Goal: Find specific page/section: Find specific page/section

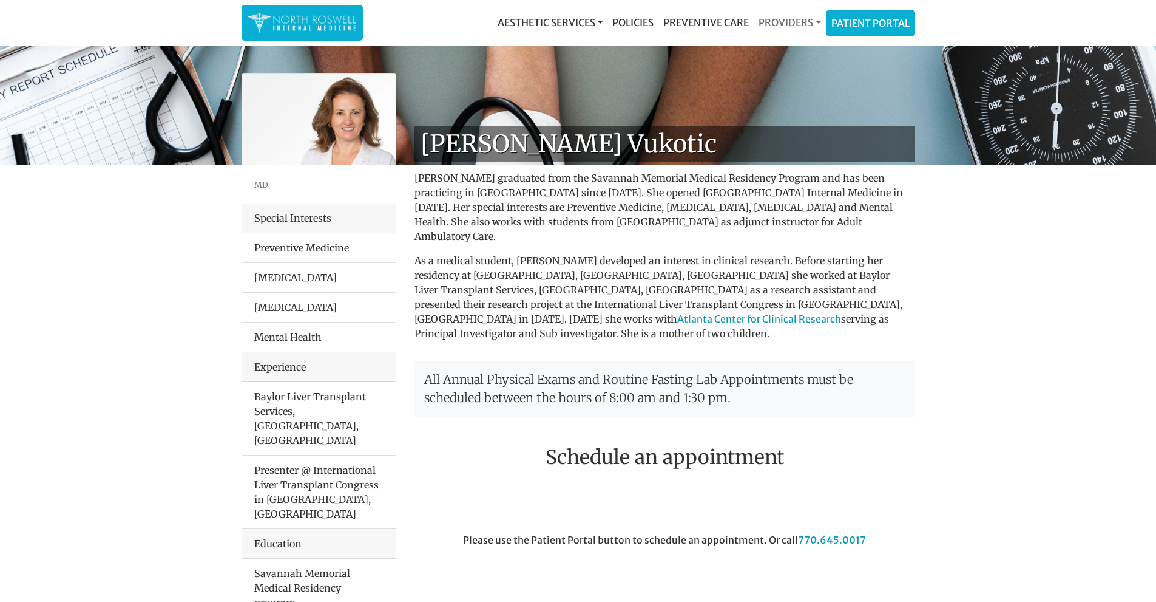
click at [781, 27] on link "Providers" at bounding box center [790, 22] width 72 height 24
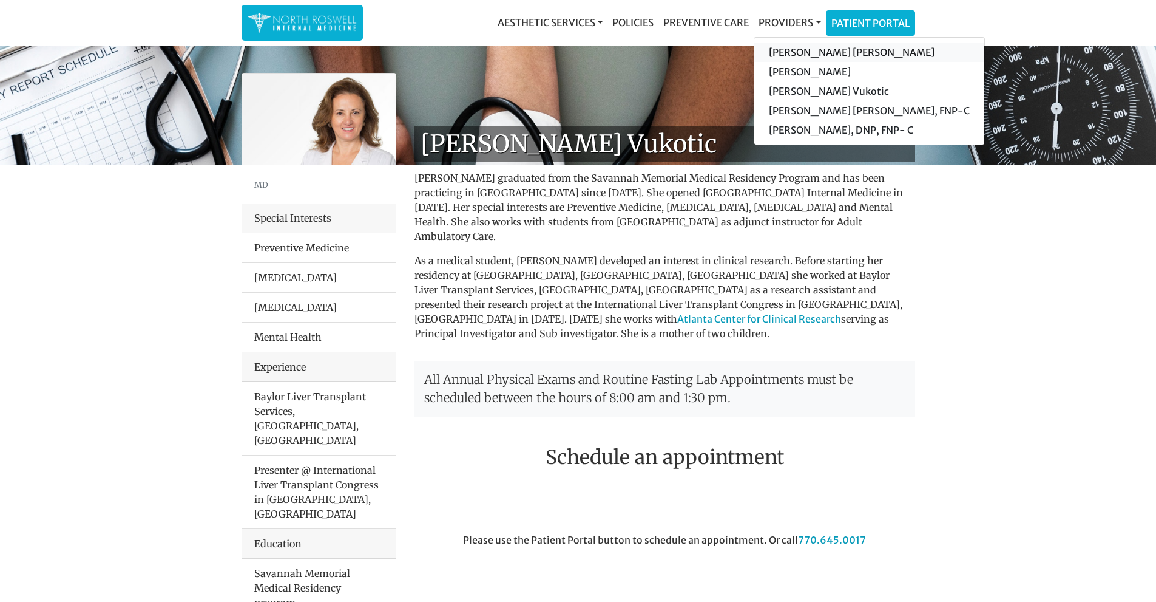
click at [812, 57] on link "[PERSON_NAME] [PERSON_NAME]" at bounding box center [869, 51] width 230 height 19
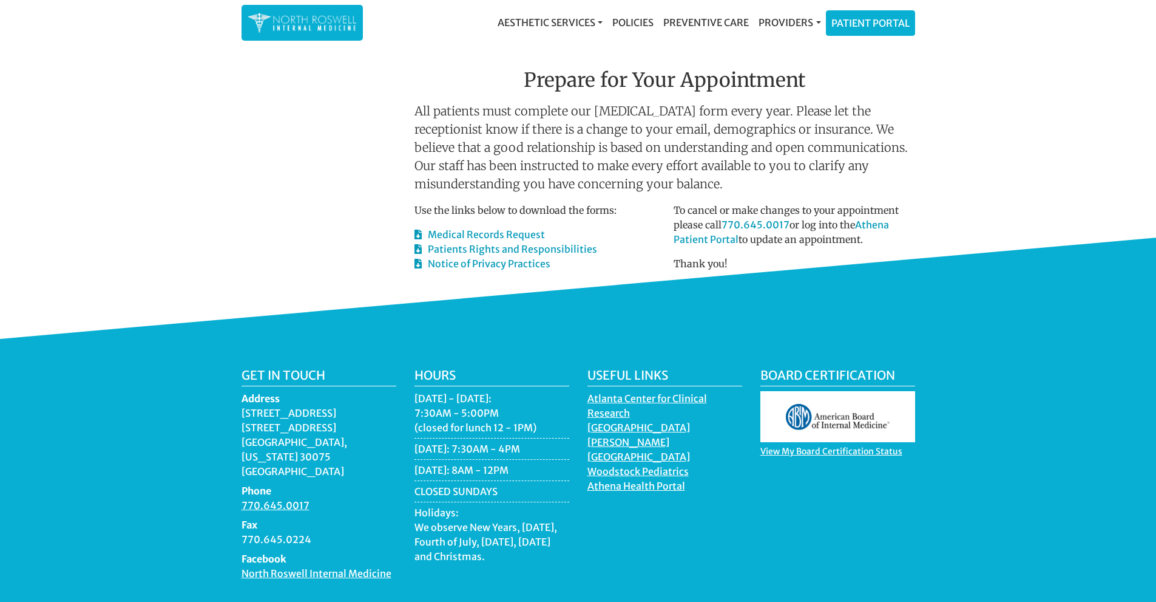
scroll to position [607, 0]
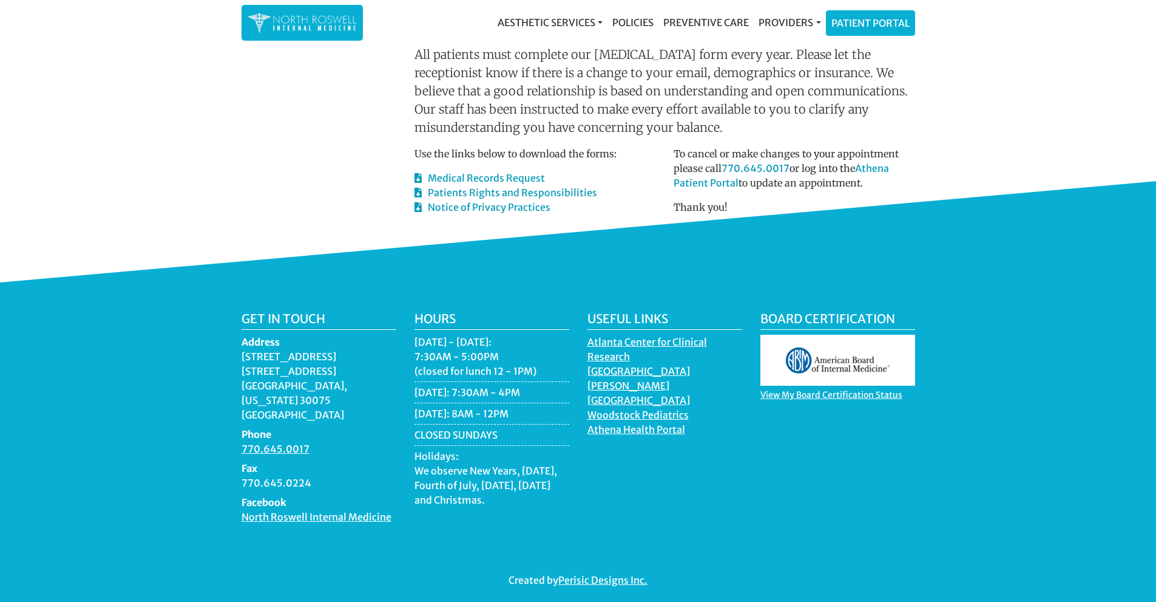
drag, startPoint x: 782, startPoint y: 350, endPoint x: 932, endPoint y: 439, distance: 174.5
click at [932, 439] on div "Get in touch Address 11050 Crabapple Road Building A, Suite 104B Roswell, Georg…" at bounding box center [578, 449] width 1156 height 334
click at [943, 324] on div "Get in touch Address 11050 Crabapple Road Building A, Suite 104B Roswell, Georg…" at bounding box center [578, 449] width 1156 height 334
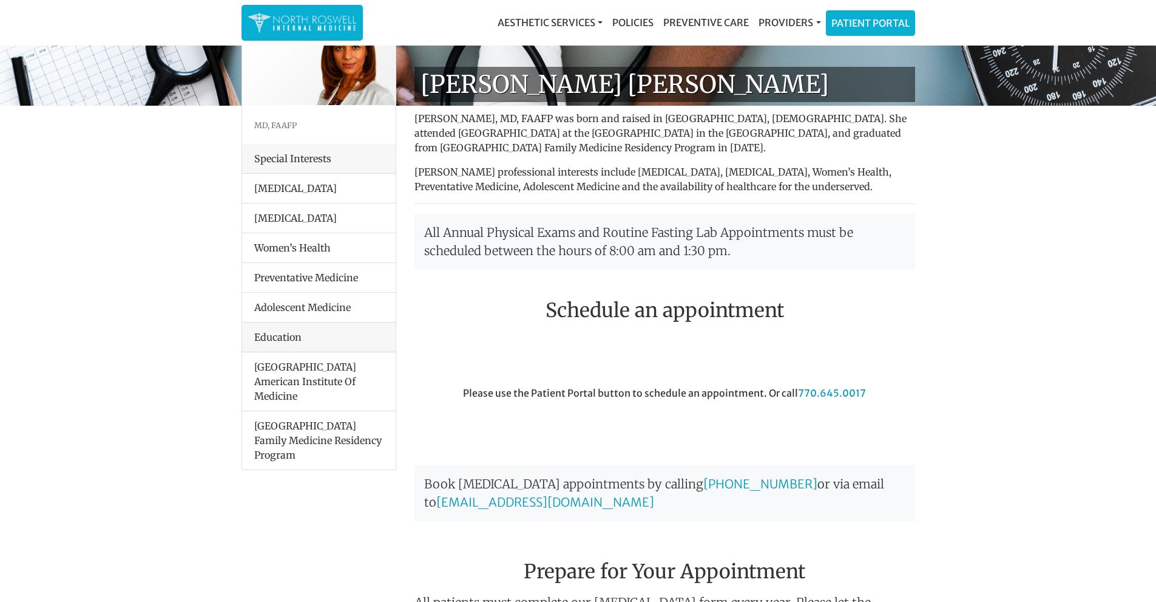
scroll to position [0, 0]
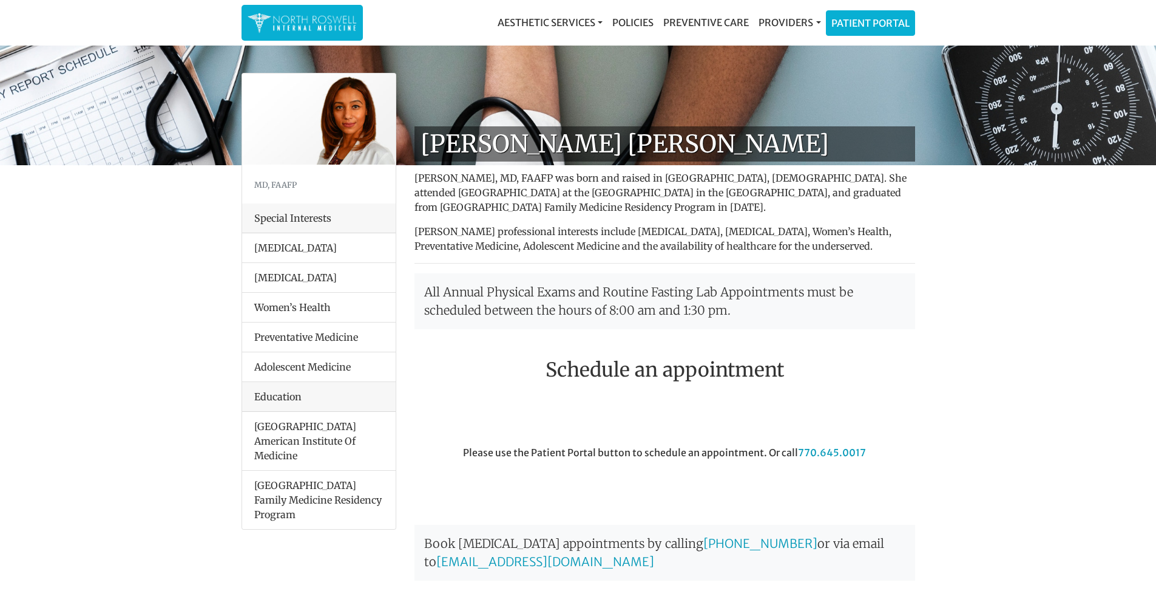
click at [909, 160] on h1 "[PERSON_NAME] [PERSON_NAME]" at bounding box center [665, 143] width 501 height 35
click at [815, 29] on link "Providers" at bounding box center [790, 22] width 72 height 24
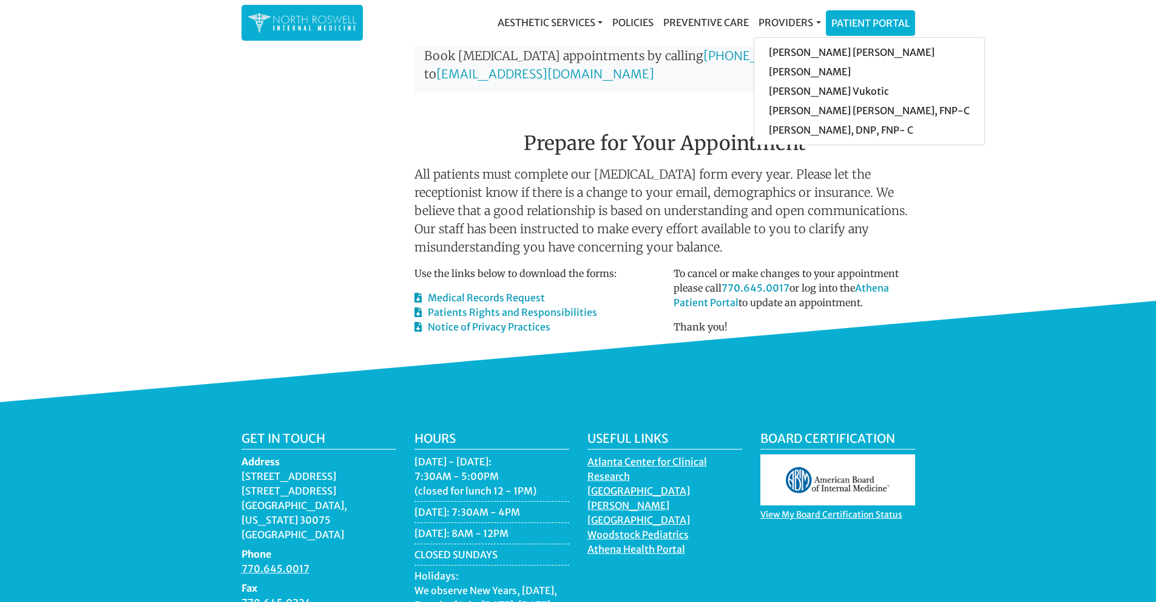
scroll to position [607, 0]
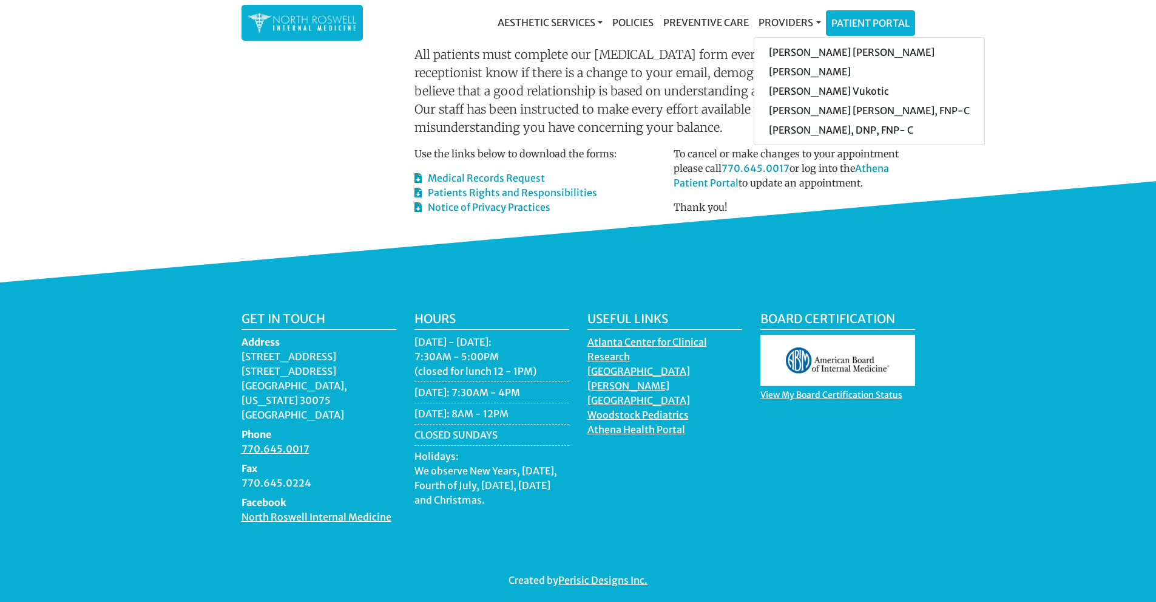
click at [887, 282] on div "Get in touch Address 11050 Crabapple Road Building A, Suite 104B Roswell, Georg…" at bounding box center [578, 449] width 1156 height 334
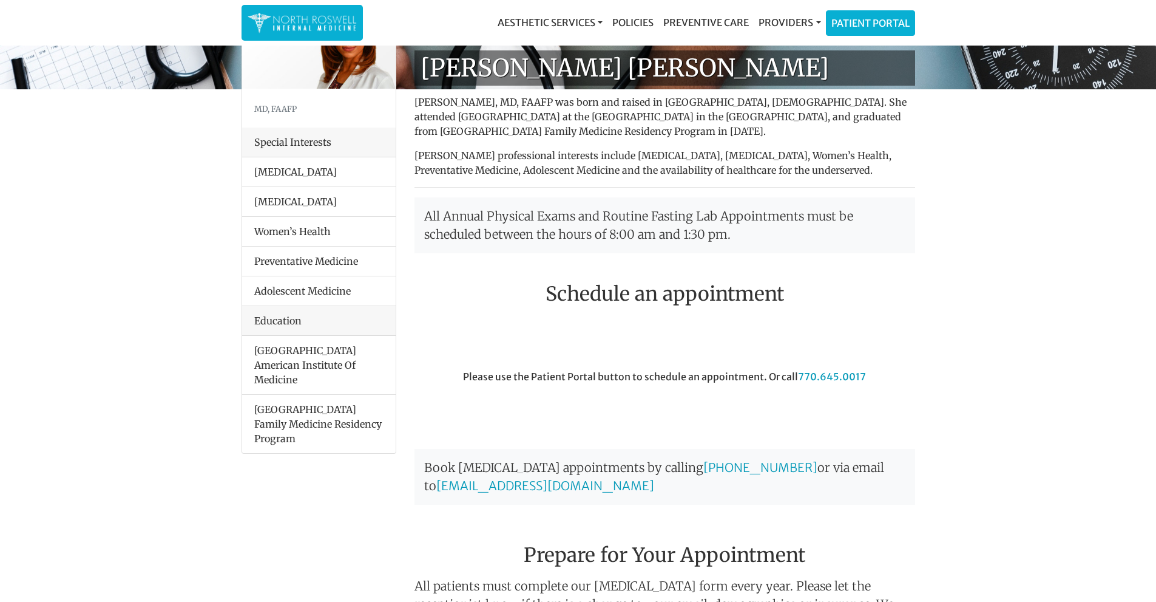
scroll to position [0, 0]
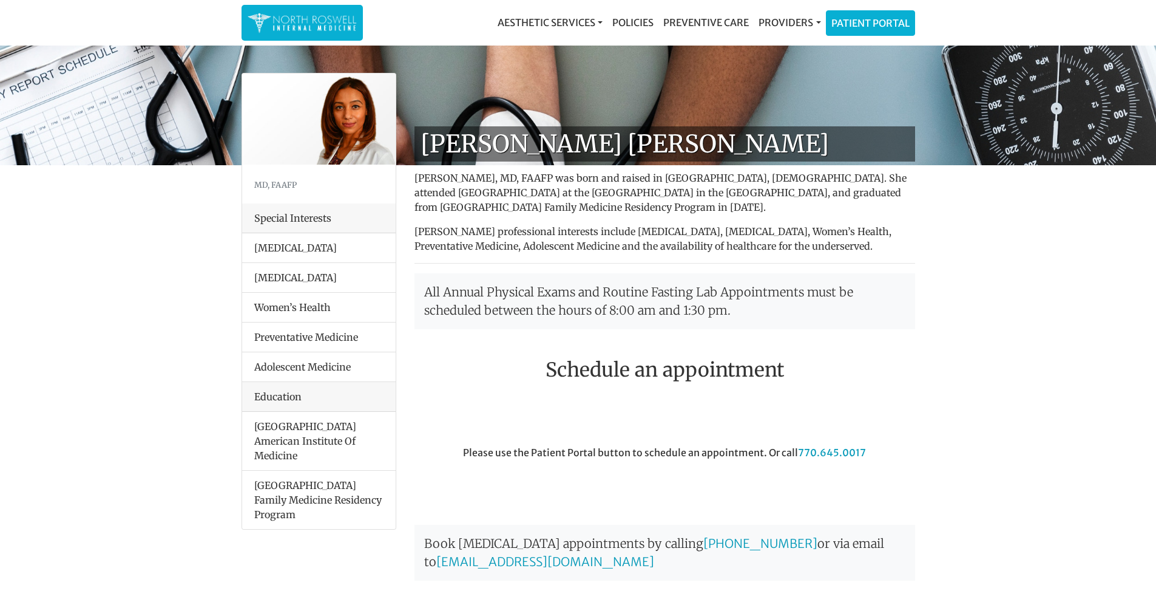
click at [285, 439] on li "University Of Seychelles American Institute Of Medicine" at bounding box center [319, 441] width 154 height 59
